Goal: Find specific page/section: Find specific page/section

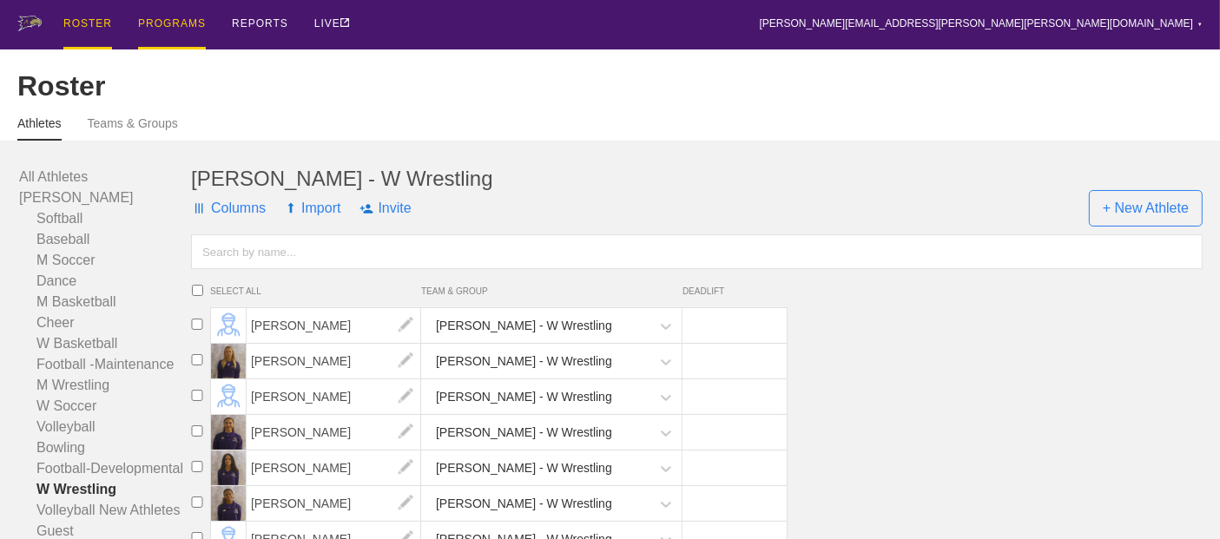
click at [156, 21] on div "PROGRAMS" at bounding box center [172, 25] width 68 height 50
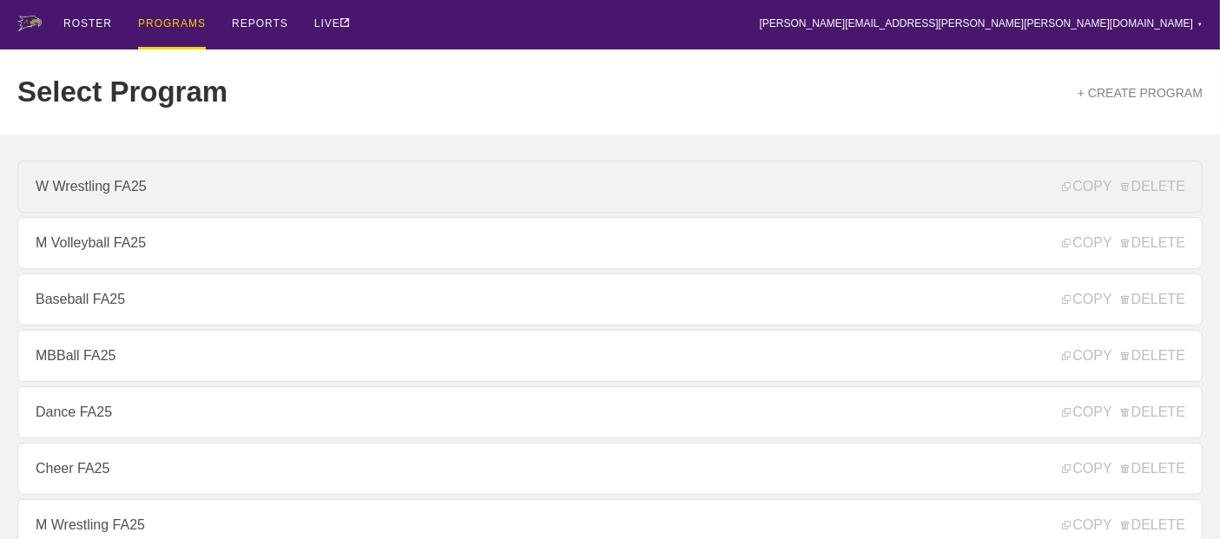
click at [109, 192] on link "W Wrestling FA25" at bounding box center [610, 187] width 1186 height 52
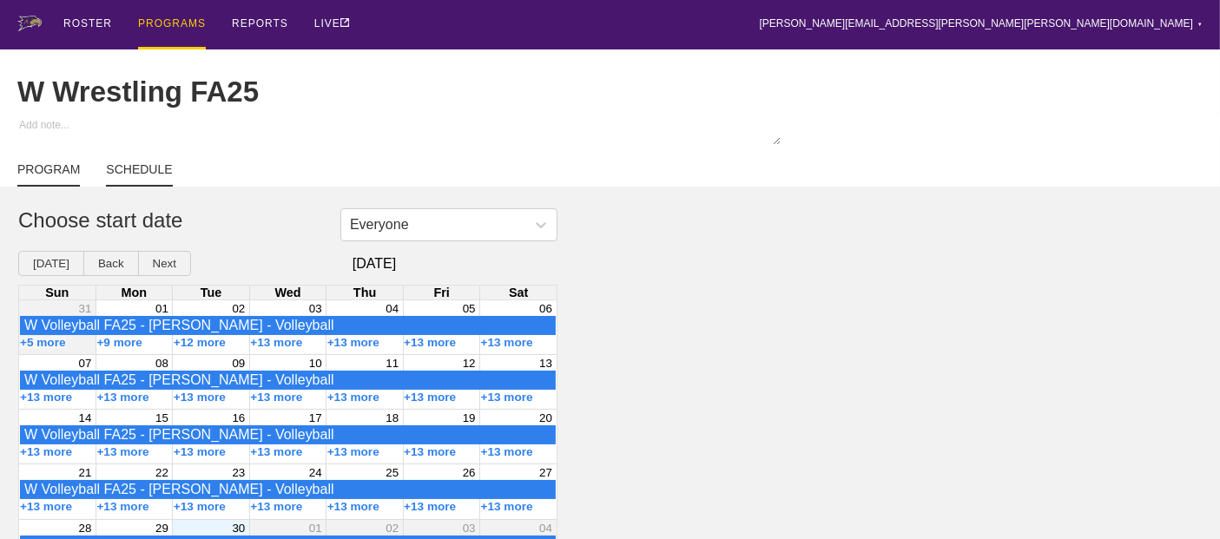
click at [56, 182] on link "PROGRAM" at bounding box center [48, 174] width 63 height 24
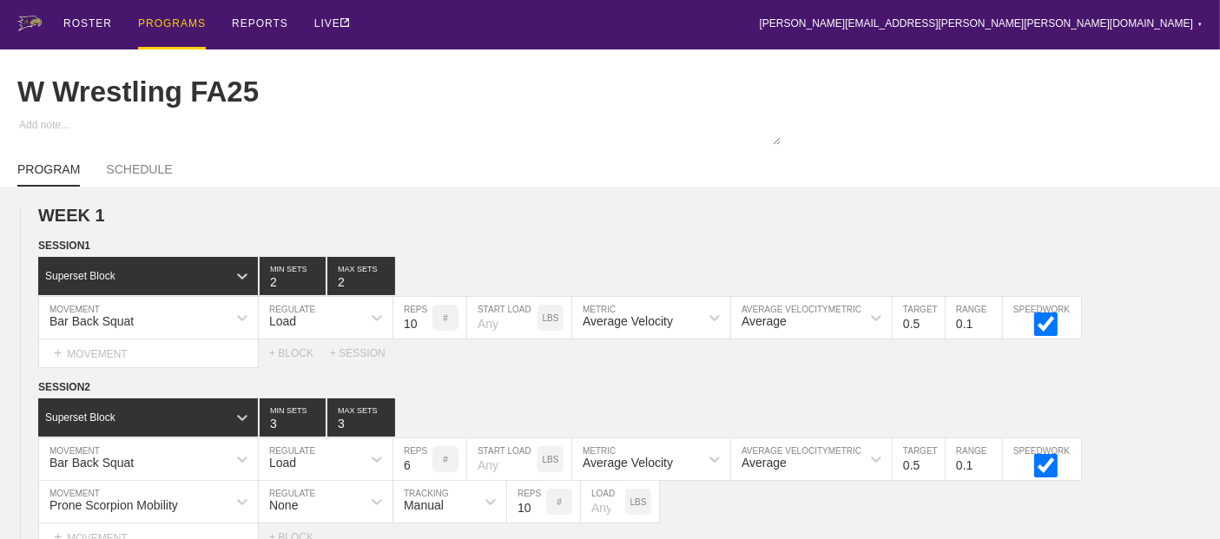
click at [177, 22] on div "PROGRAMS" at bounding box center [172, 25] width 68 height 50
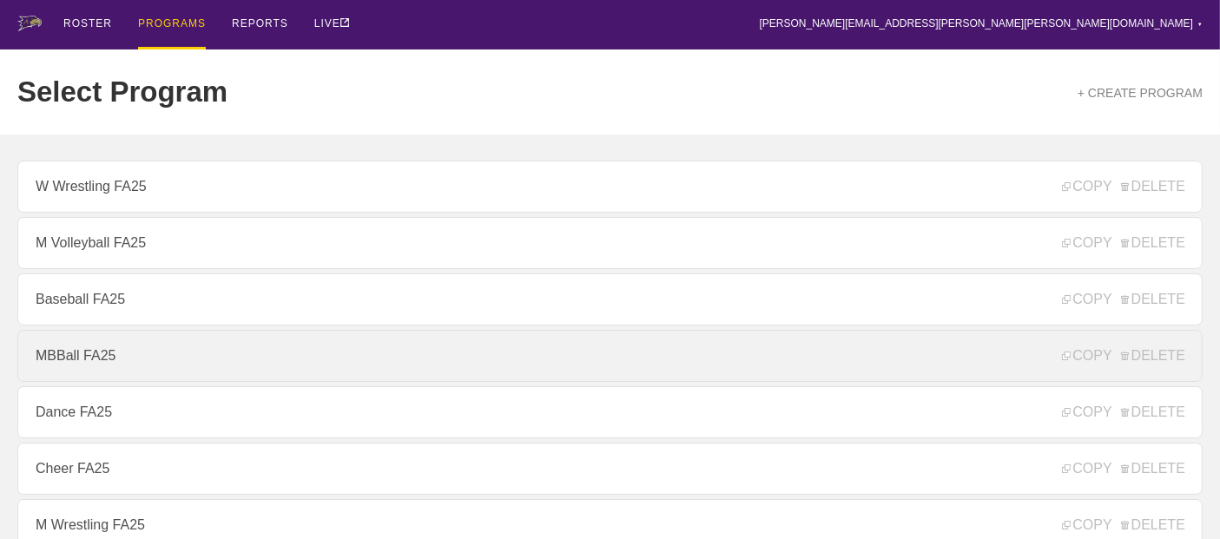
click at [87, 354] on link "MBBall FA25" at bounding box center [610, 356] width 1186 height 52
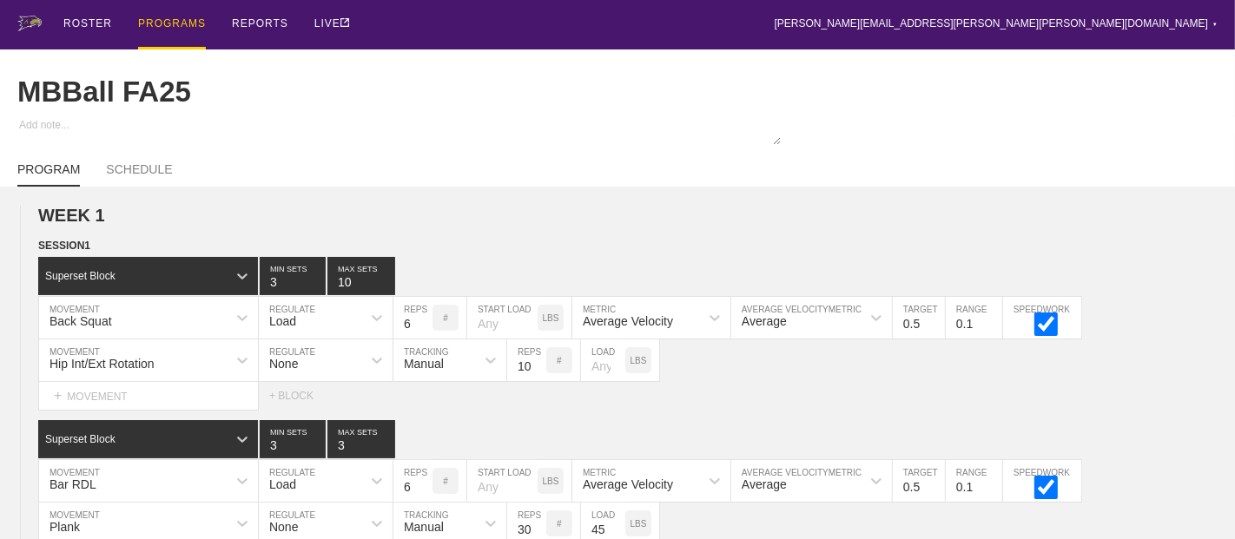
type textarea "x"
type input "MBBall FA25"
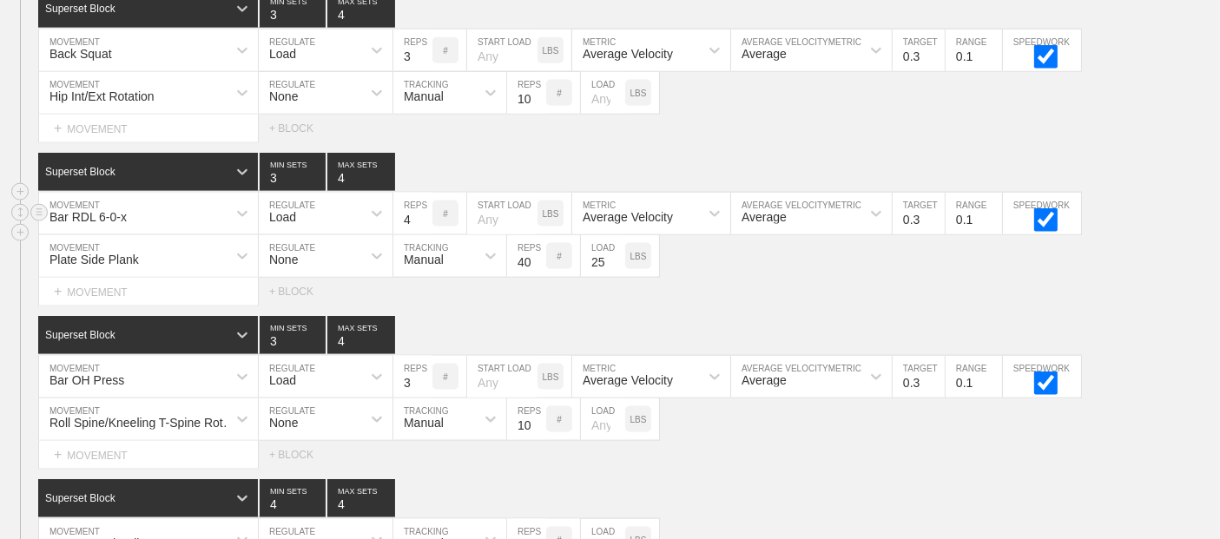
scroll to position [9285, 0]
